Goal: Task Accomplishment & Management: Use online tool/utility

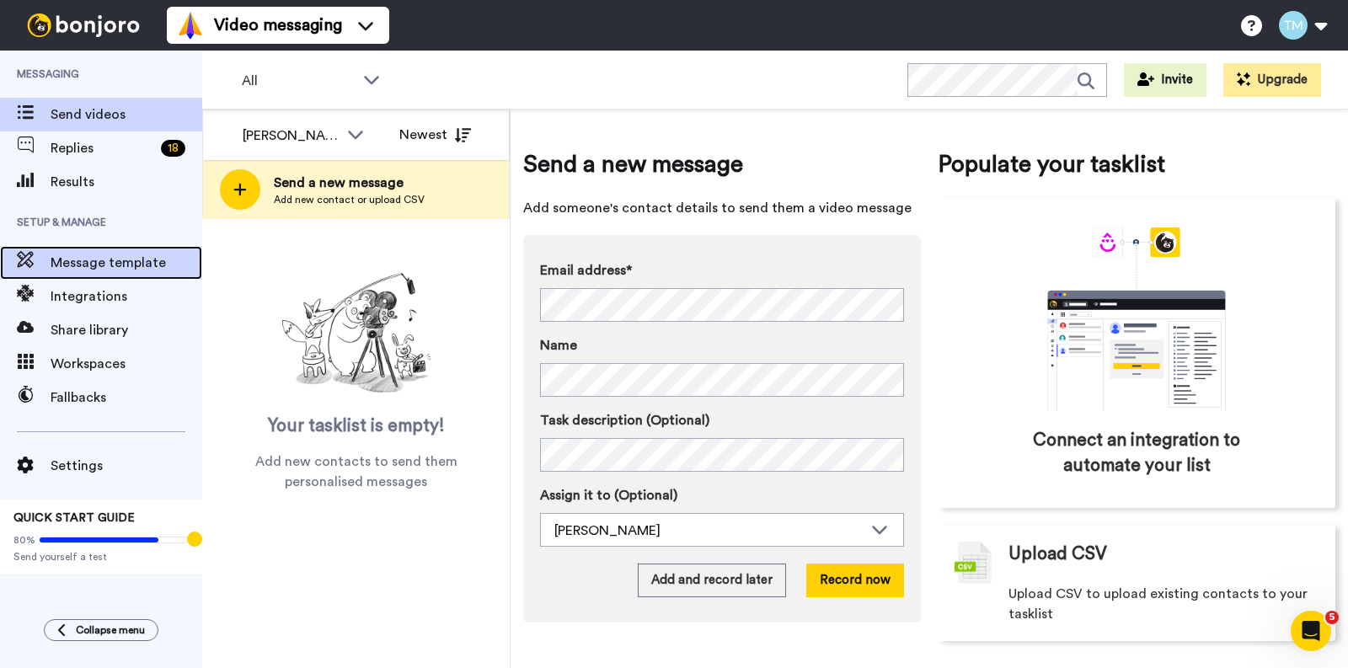
click at [142, 258] on span "Message template" at bounding box center [127, 263] width 152 height 20
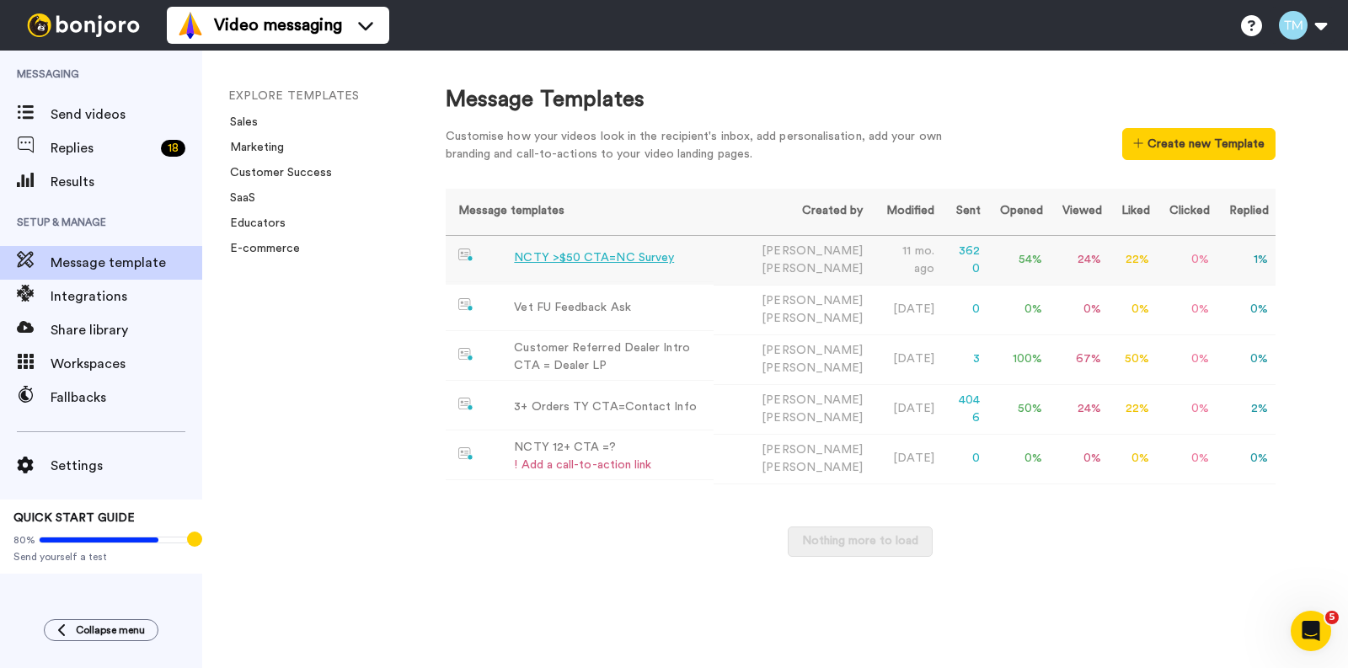
click at [641, 264] on div "NCTY >$50 CTA=NC Survey" at bounding box center [594, 258] width 160 height 18
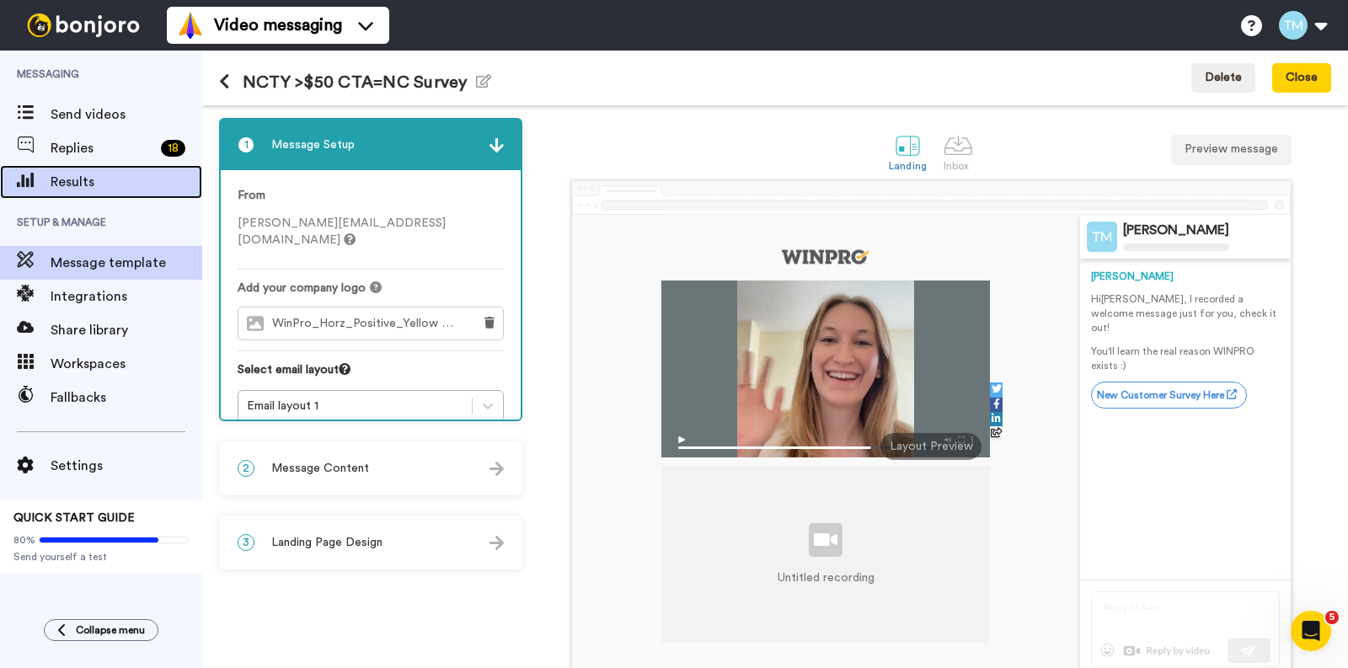
click at [87, 183] on span "Results" at bounding box center [127, 182] width 152 height 20
